Goal: Navigation & Orientation: Find specific page/section

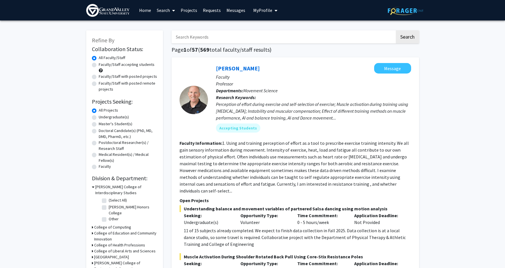
click at [192, 40] on input "Search Keywords" at bounding box center [282, 36] width 223 height 13
click at [294, 80] on p "Faculty" at bounding box center [313, 77] width 195 height 7
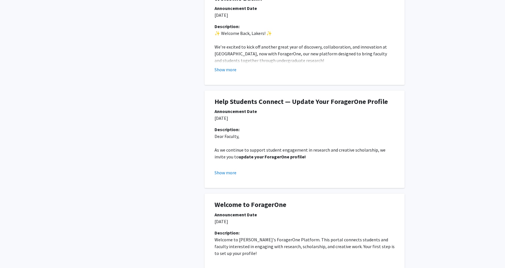
scroll to position [209, 0]
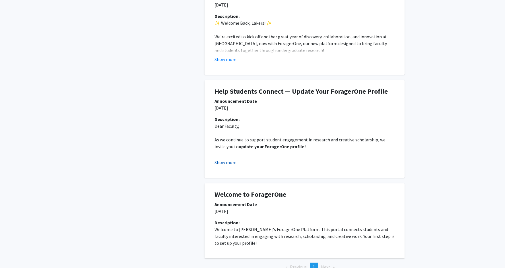
click at [228, 164] on button "Show more" at bounding box center [225, 162] width 22 height 7
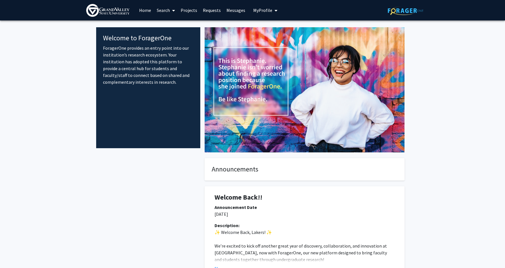
scroll to position [0, 0]
click at [259, 10] on span "My Profile" at bounding box center [262, 10] width 19 height 6
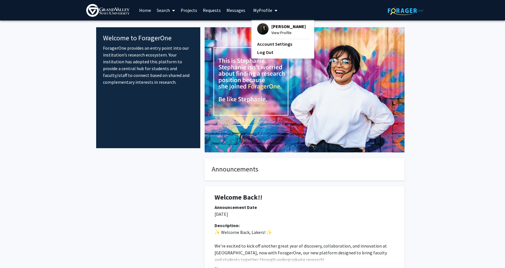
click at [276, 30] on span "[PERSON_NAME]" at bounding box center [288, 26] width 34 height 6
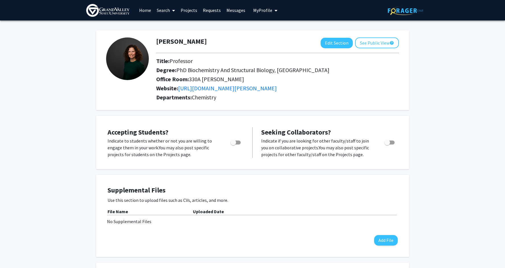
click at [144, 9] on link "Home" at bounding box center [145, 10] width 18 height 20
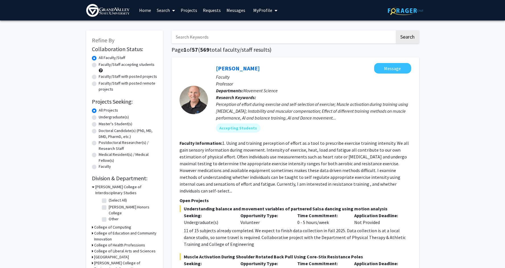
click at [258, 17] on button "My Profile" at bounding box center [265, 10] width 28 height 20
click at [283, 25] on span "[PERSON_NAME]" at bounding box center [288, 26] width 34 height 6
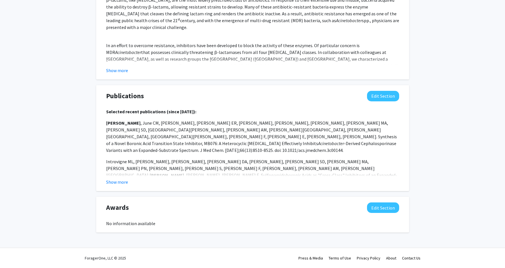
scroll to position [373, 0]
click at [118, 184] on button "Show more" at bounding box center [117, 182] width 22 height 7
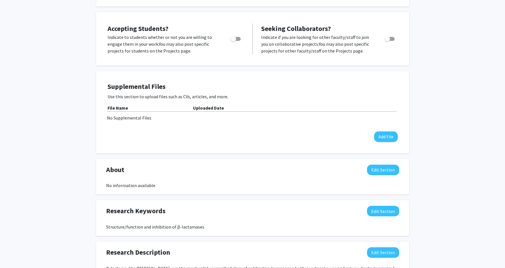
scroll to position [90, 0]
